Goal: Information Seeking & Learning: Learn about a topic

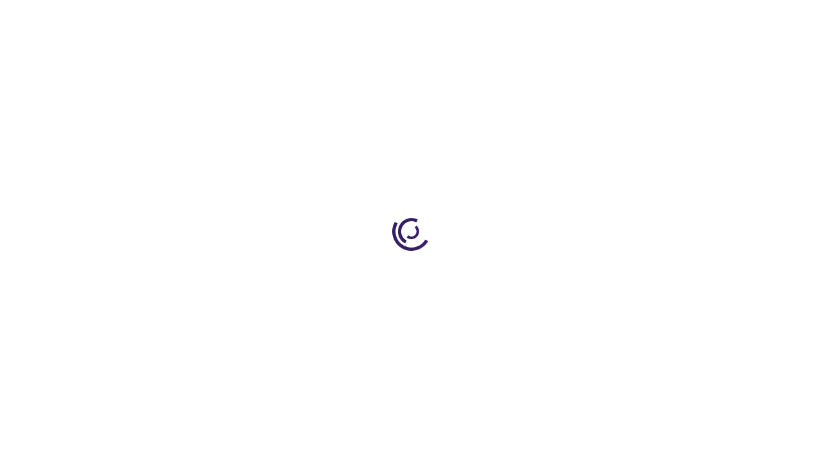
scroll to position [1678, 0]
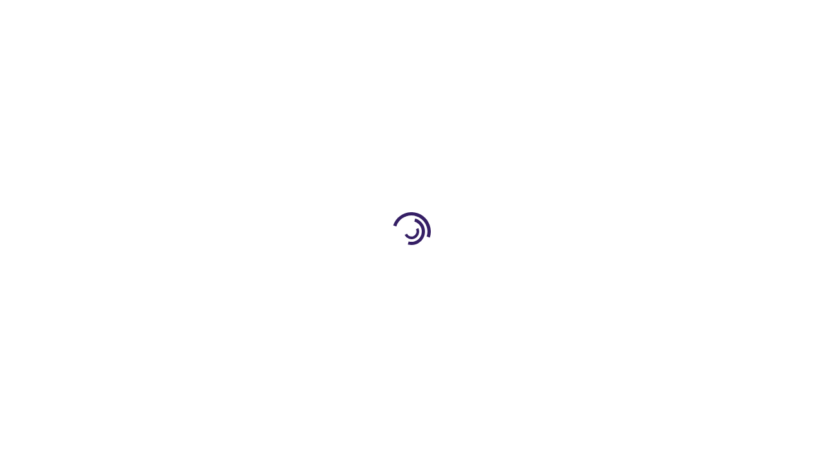
scroll to position [474, 0]
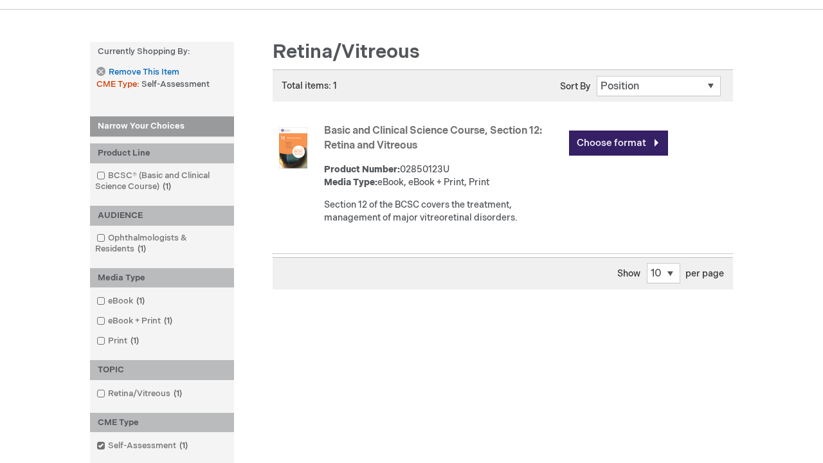
scroll to position [305, 0]
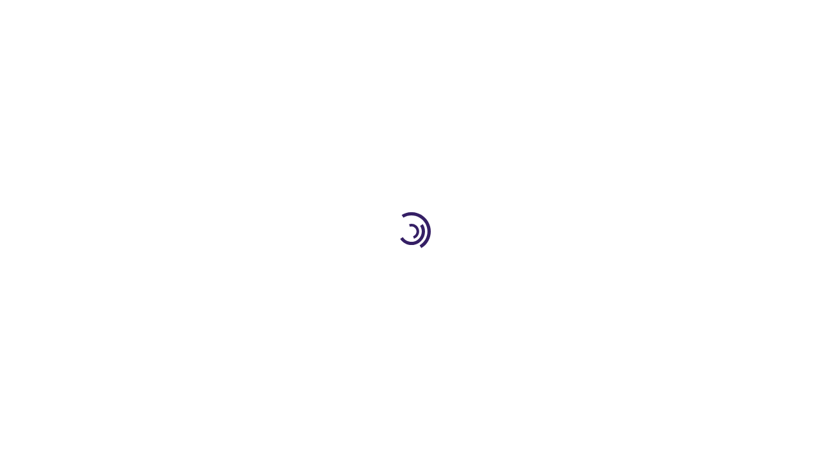
scroll to position [1652, 0]
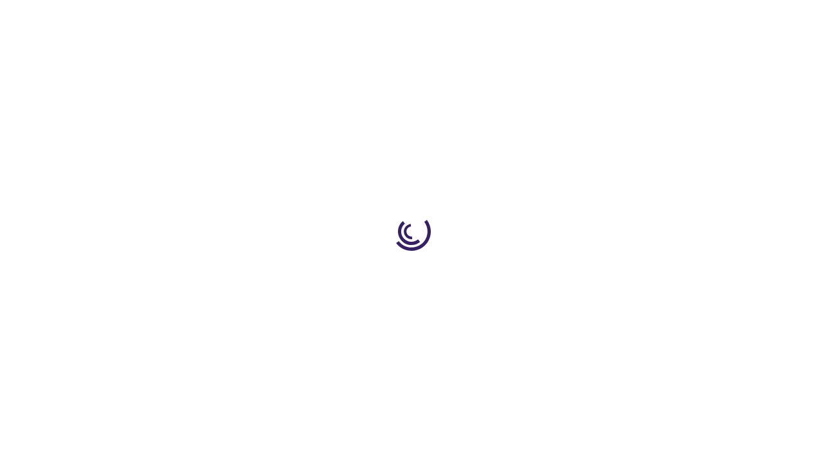
scroll to position [2757, 0]
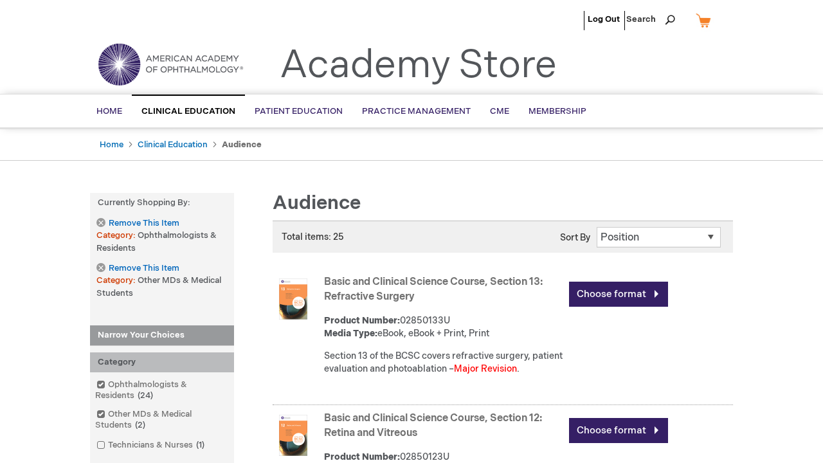
scroll to position [1641, 0]
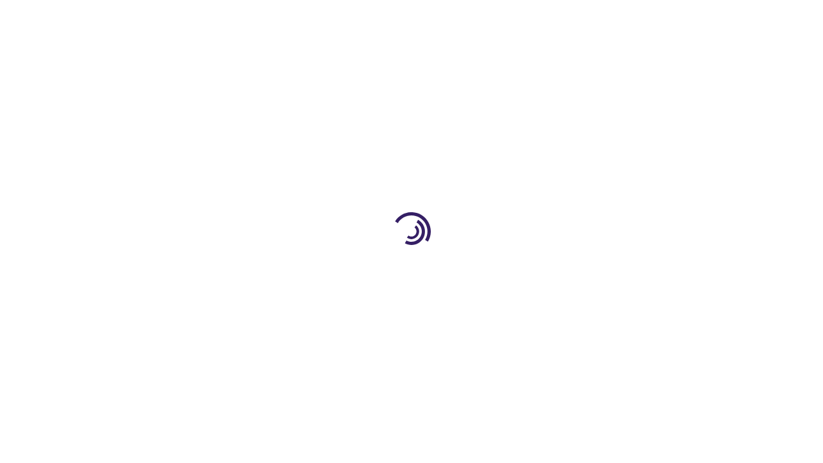
scroll to position [1559, 0]
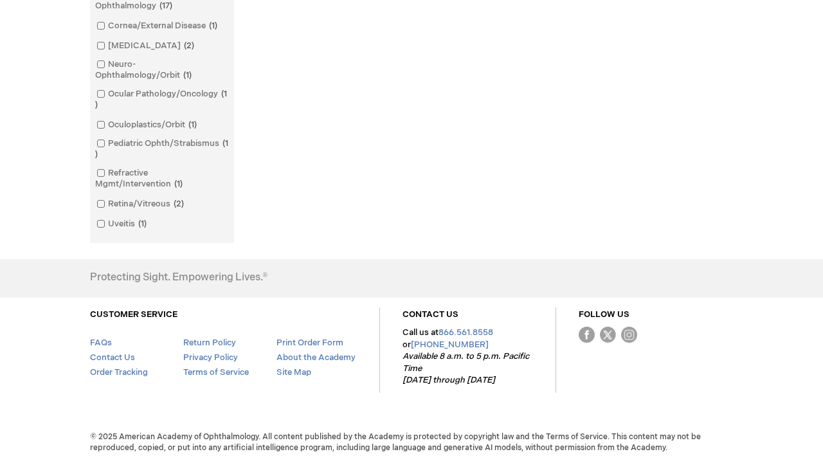
scroll to position [1728, 0]
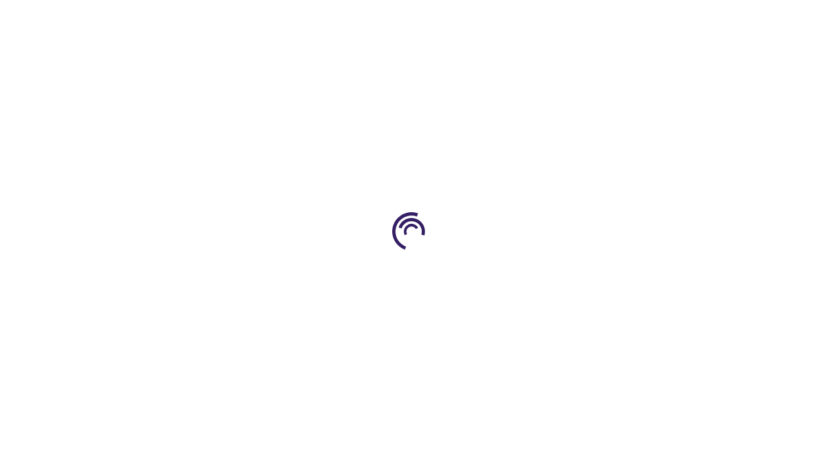
scroll to position [643, 0]
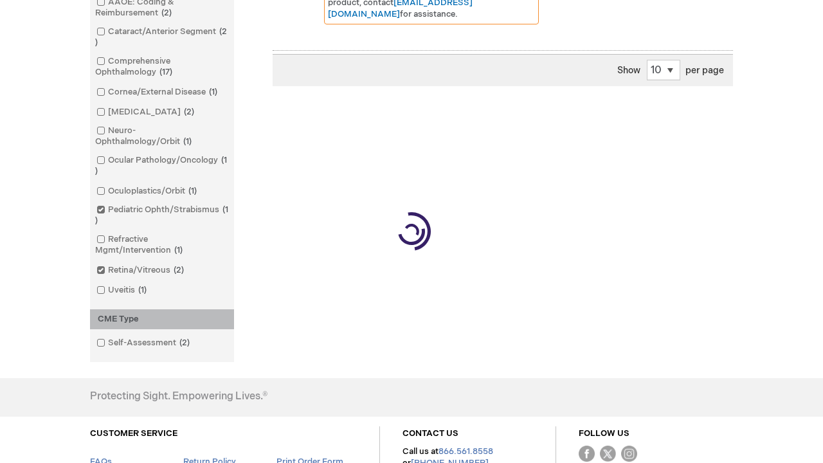
scroll to position [687, 0]
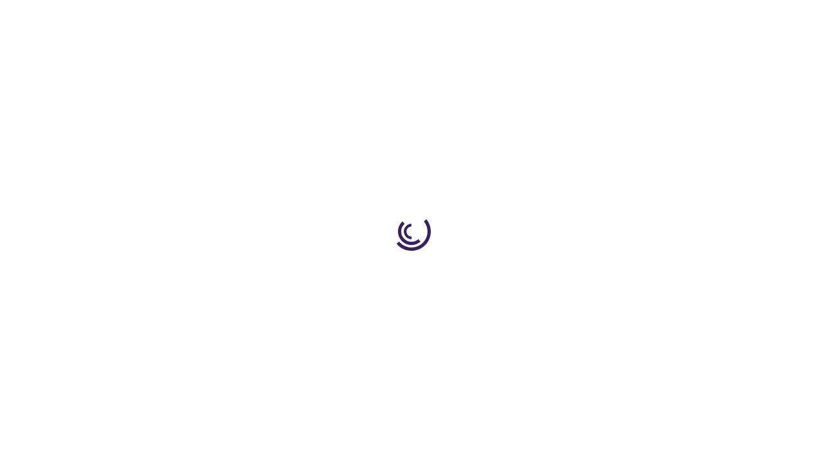
scroll to position [1846, 0]
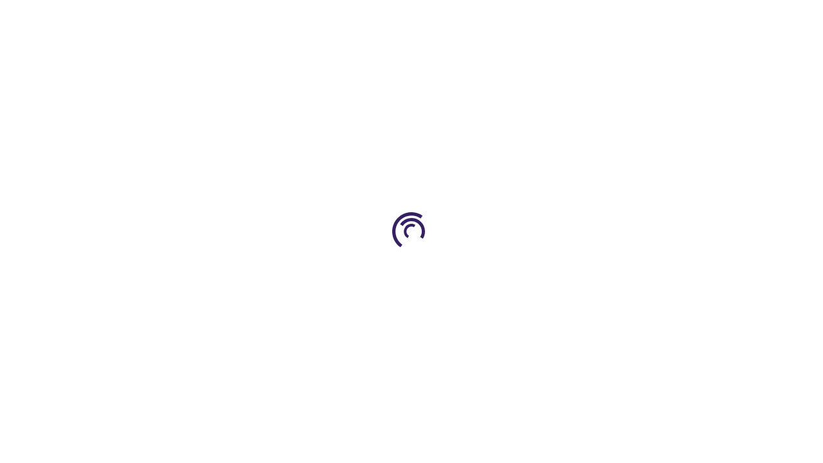
scroll to position [1941, 0]
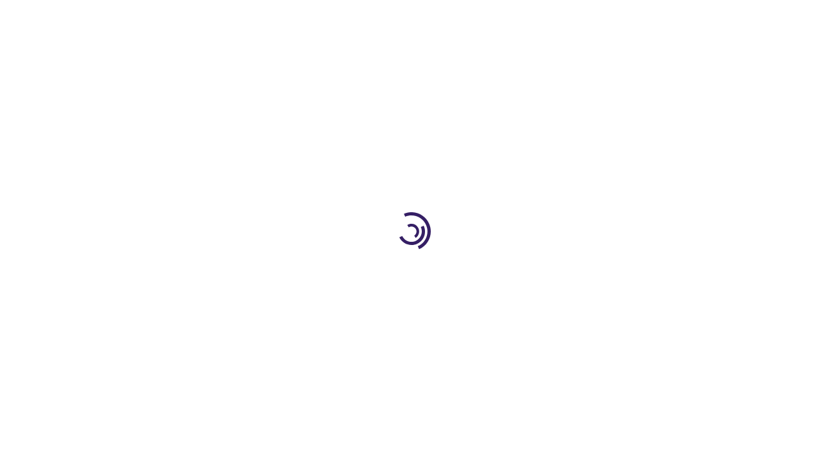
scroll to position [2088, 0]
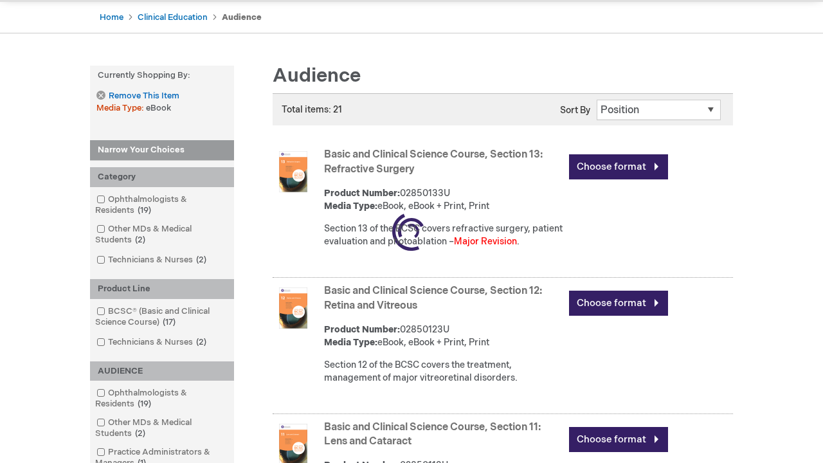
scroll to position [1507, 0]
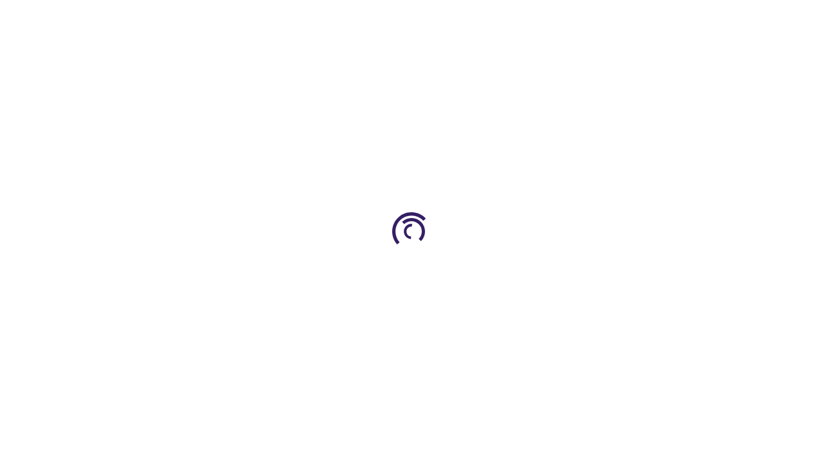
scroll to position [2708, 0]
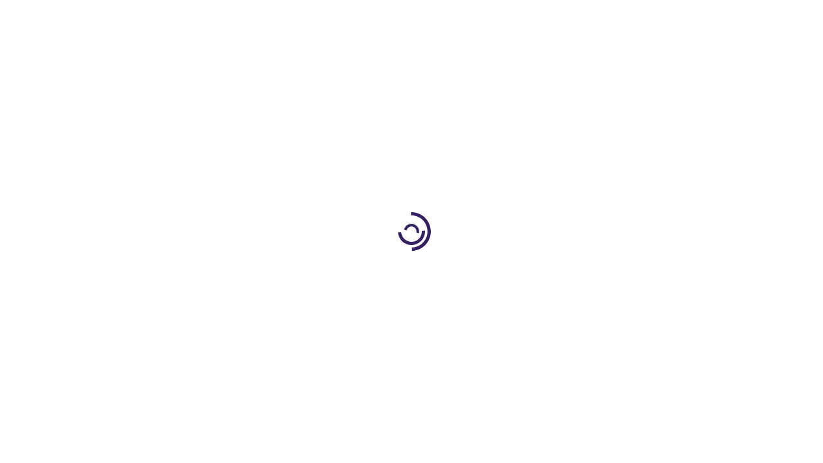
scroll to position [331, 0]
type input "0"
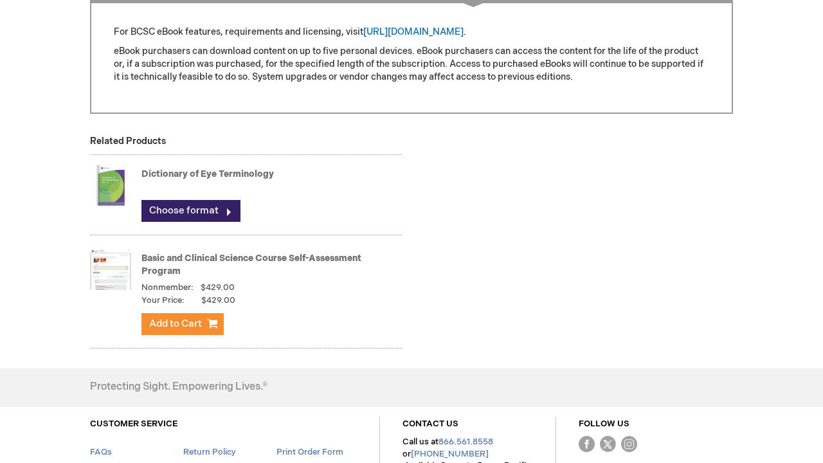
scroll to position [756, 0]
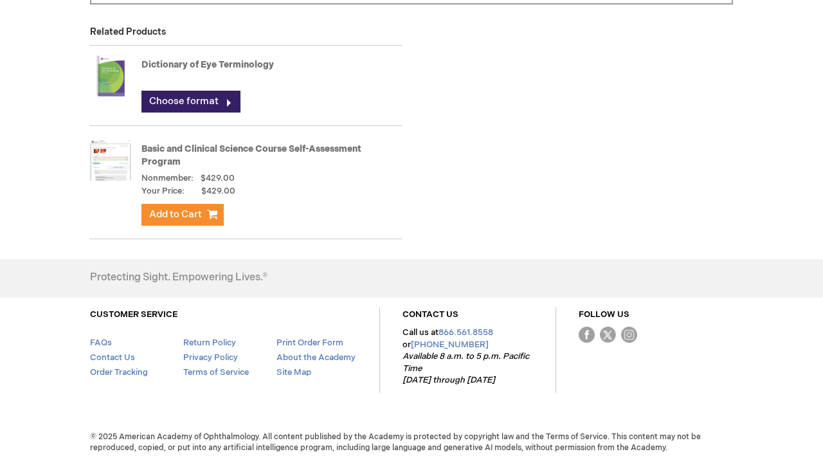
scroll to position [756, 0]
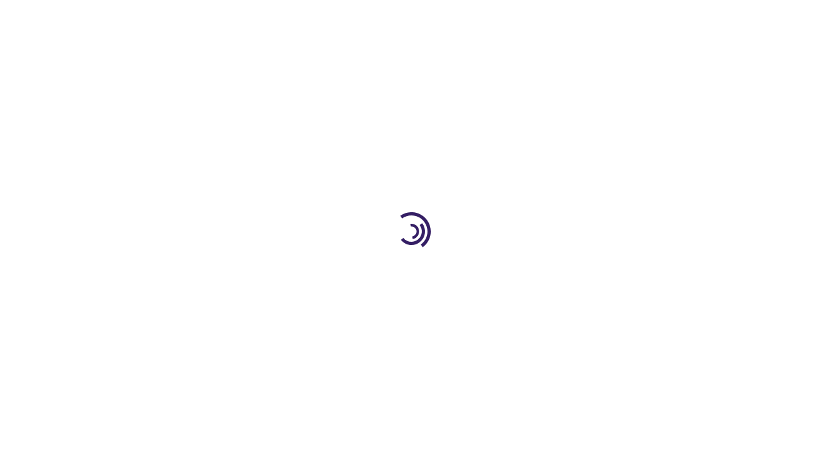
scroll to position [370, 0]
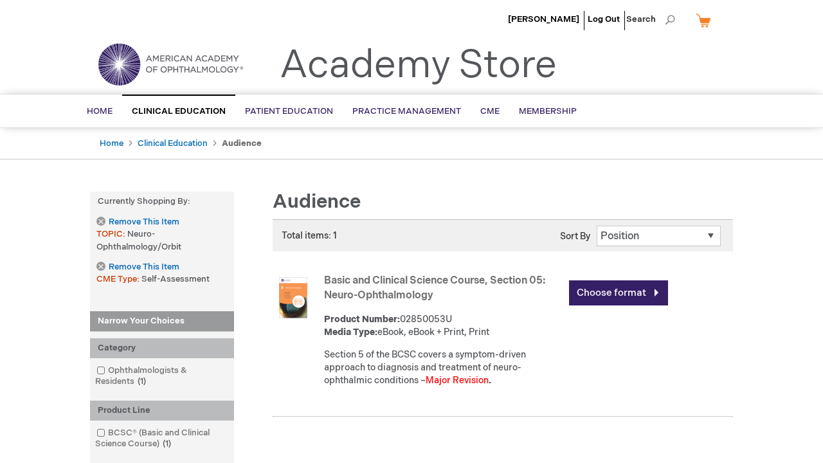
scroll to position [684, 0]
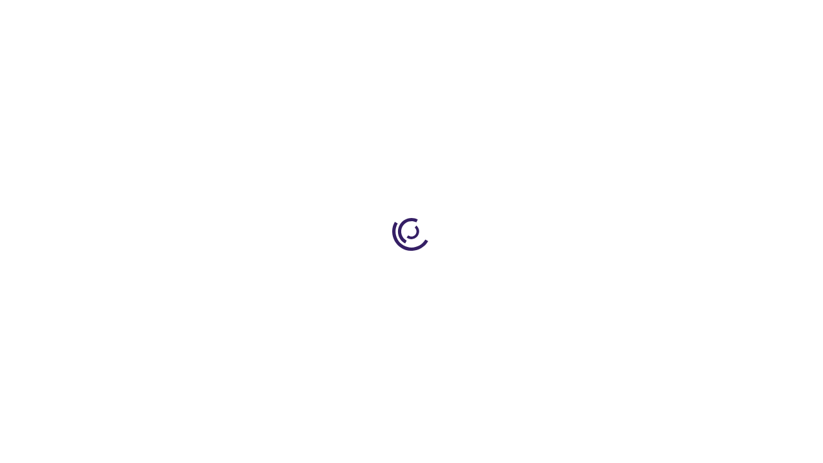
scroll to position [2265, 0]
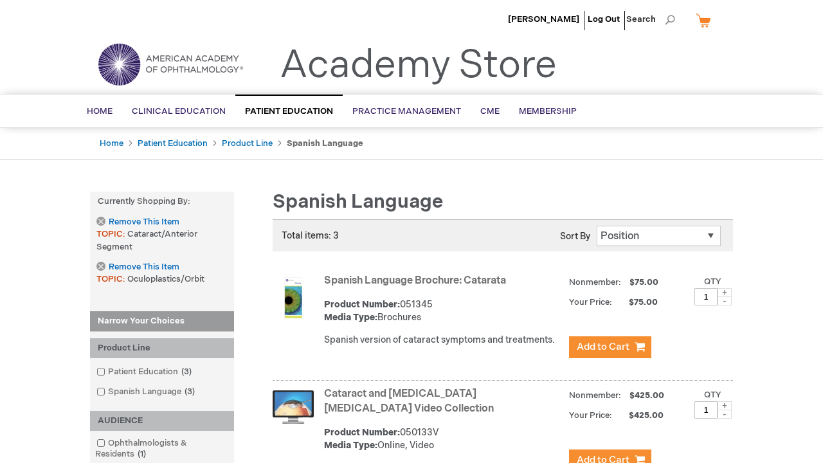
scroll to position [553, 0]
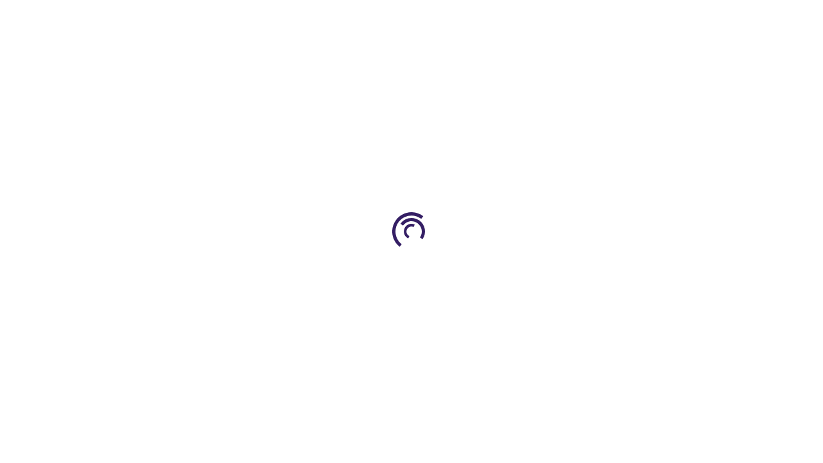
scroll to position [1899, 0]
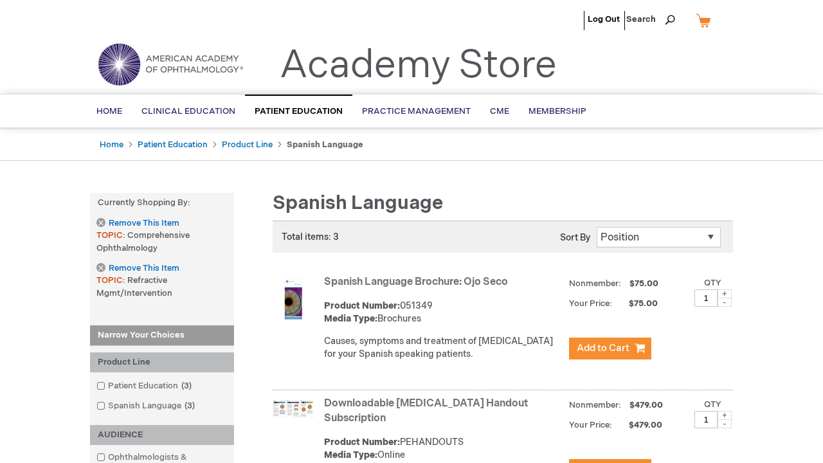
scroll to position [532, 0]
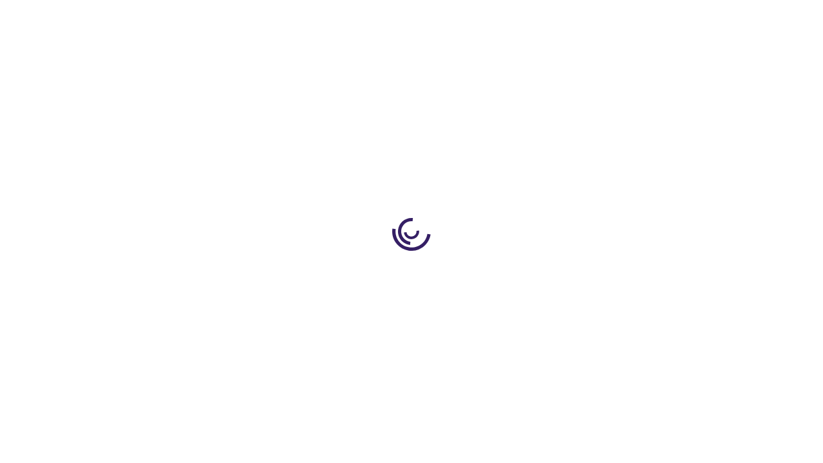
scroll to position [514, 0]
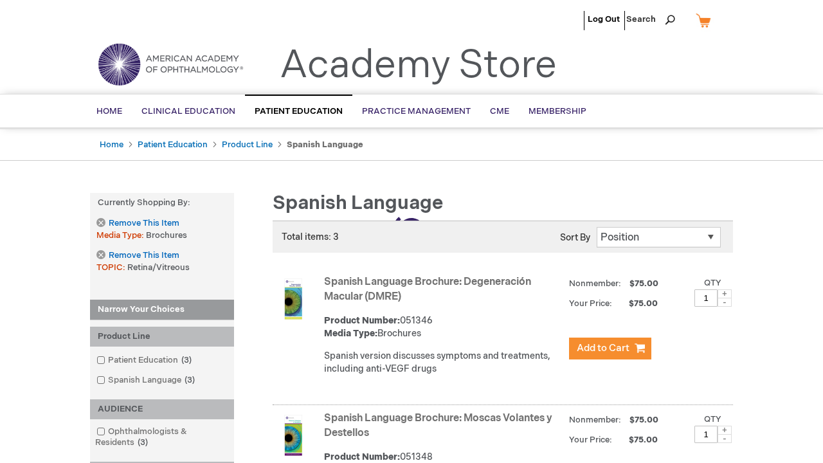
scroll to position [476, 0]
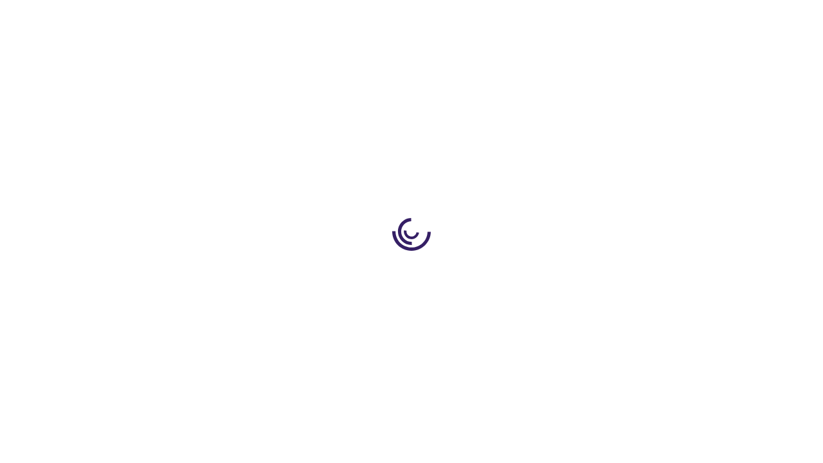
scroll to position [1932, 0]
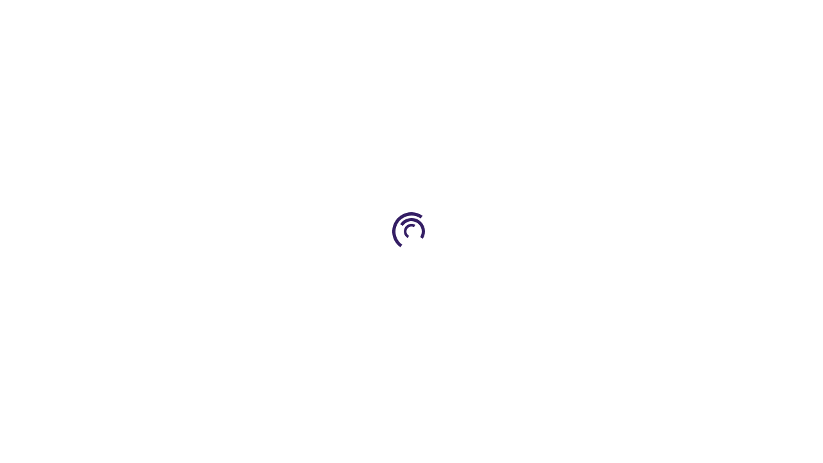
scroll to position [306, 0]
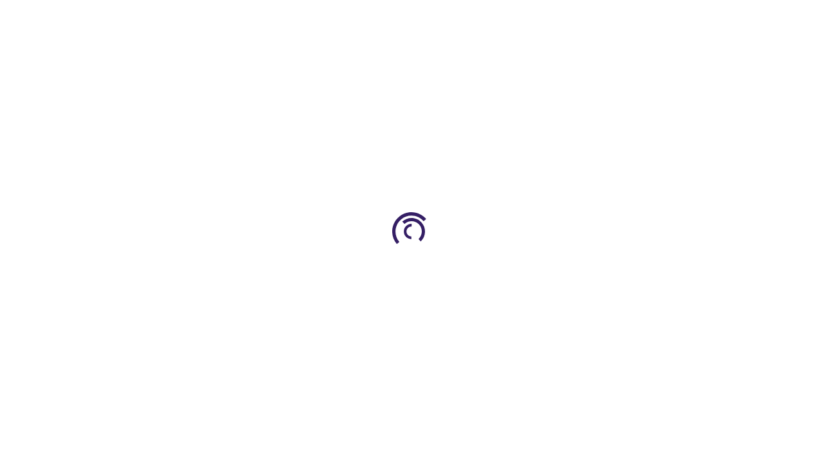
scroll to position [1846, 0]
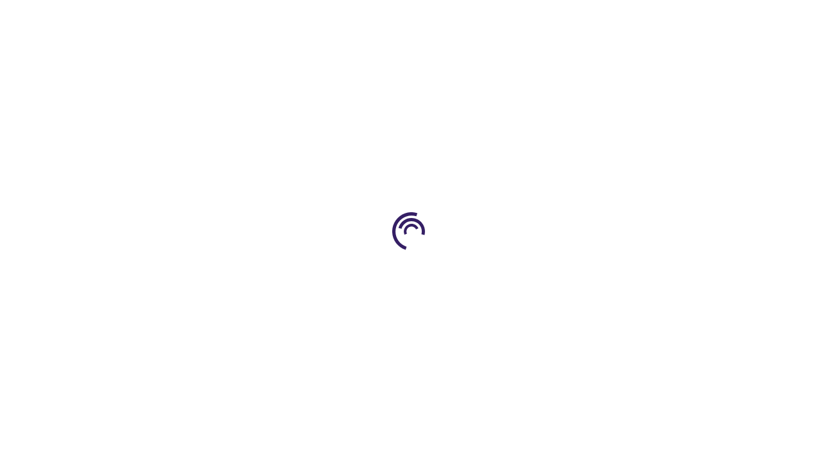
scroll to position [1475, 0]
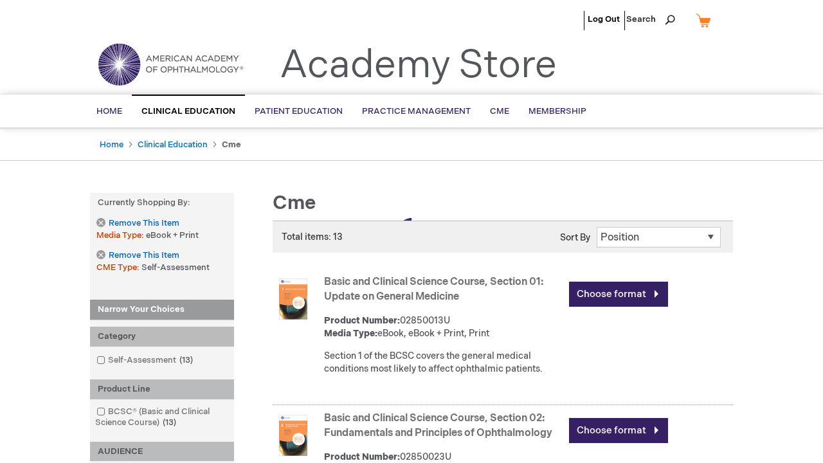
scroll to position [1462, 0]
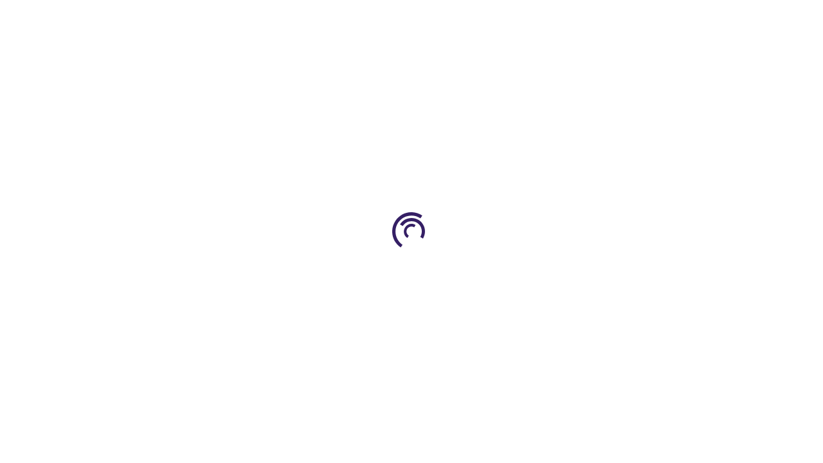
scroll to position [1846, 0]
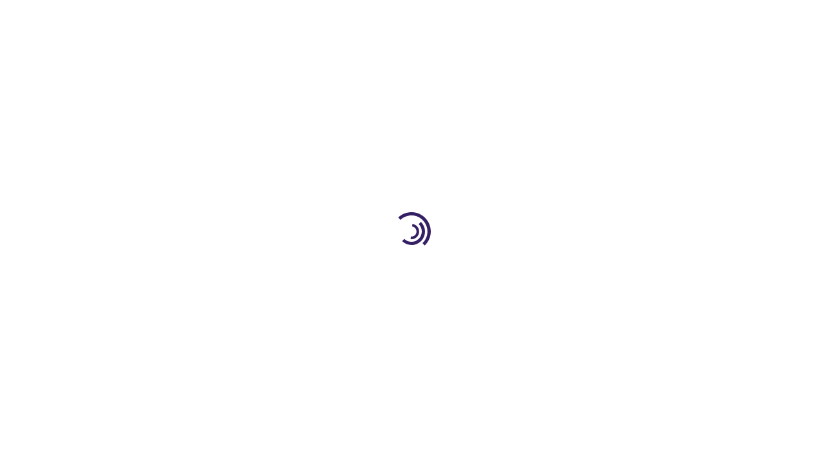
scroll to position [331, 0]
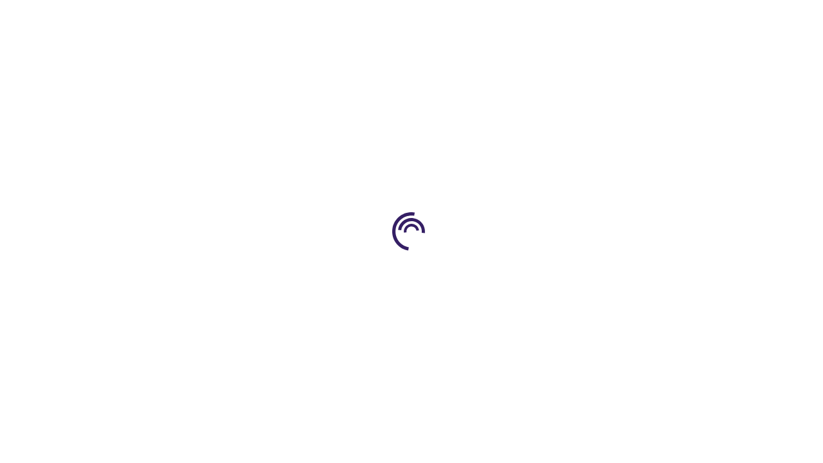
scroll to position [885, 0]
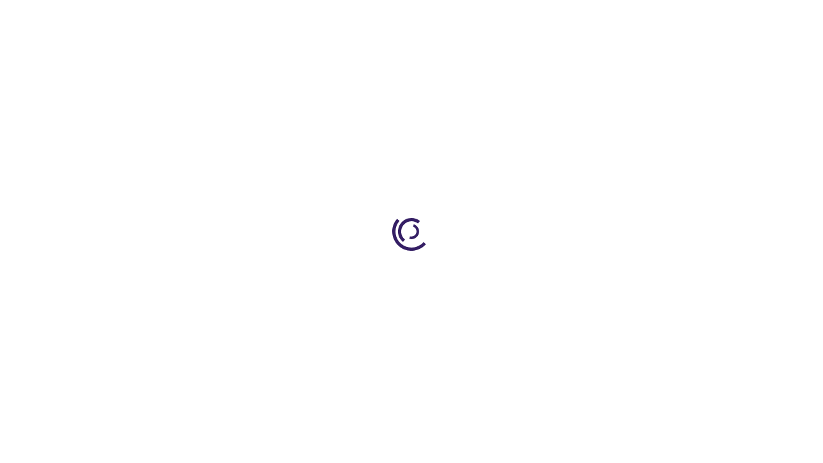
scroll to position [1835, 0]
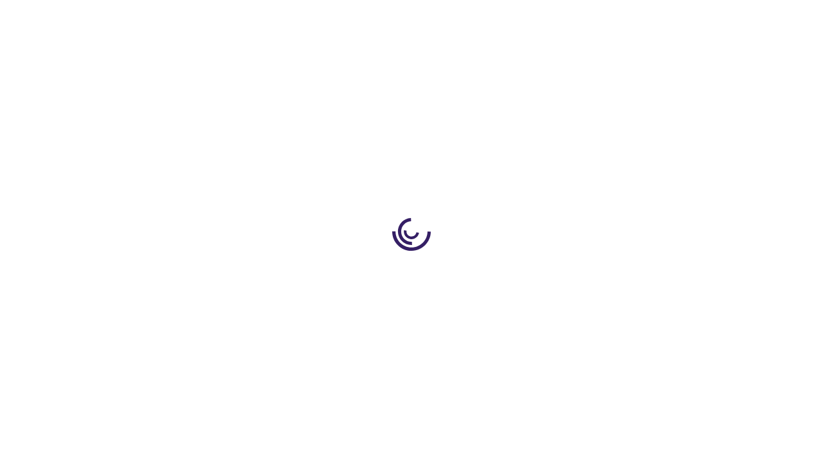
scroll to position [1446, 0]
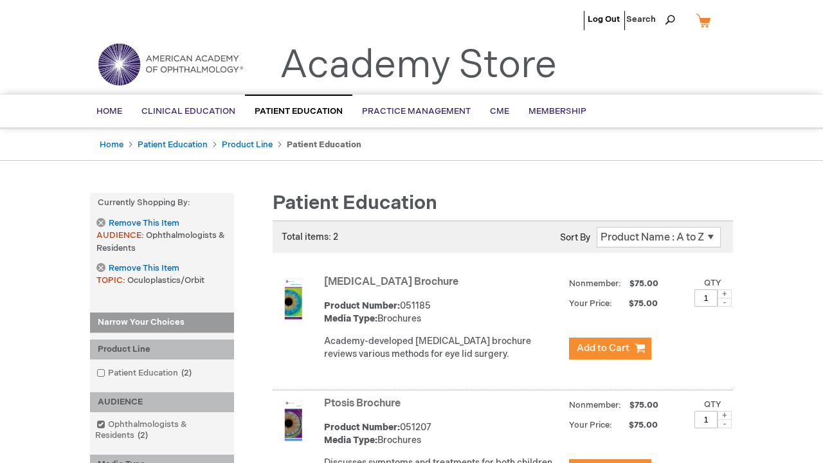
scroll to position [1805, 0]
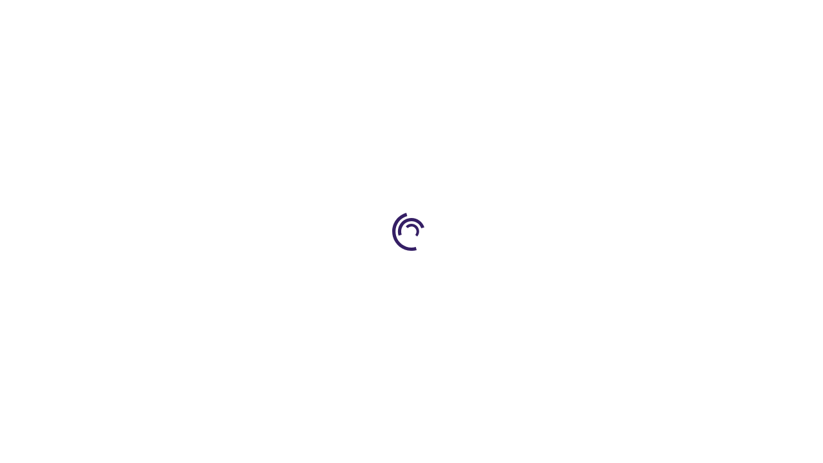
scroll to position [428, 0]
